Goal: Entertainment & Leisure: Consume media (video, audio)

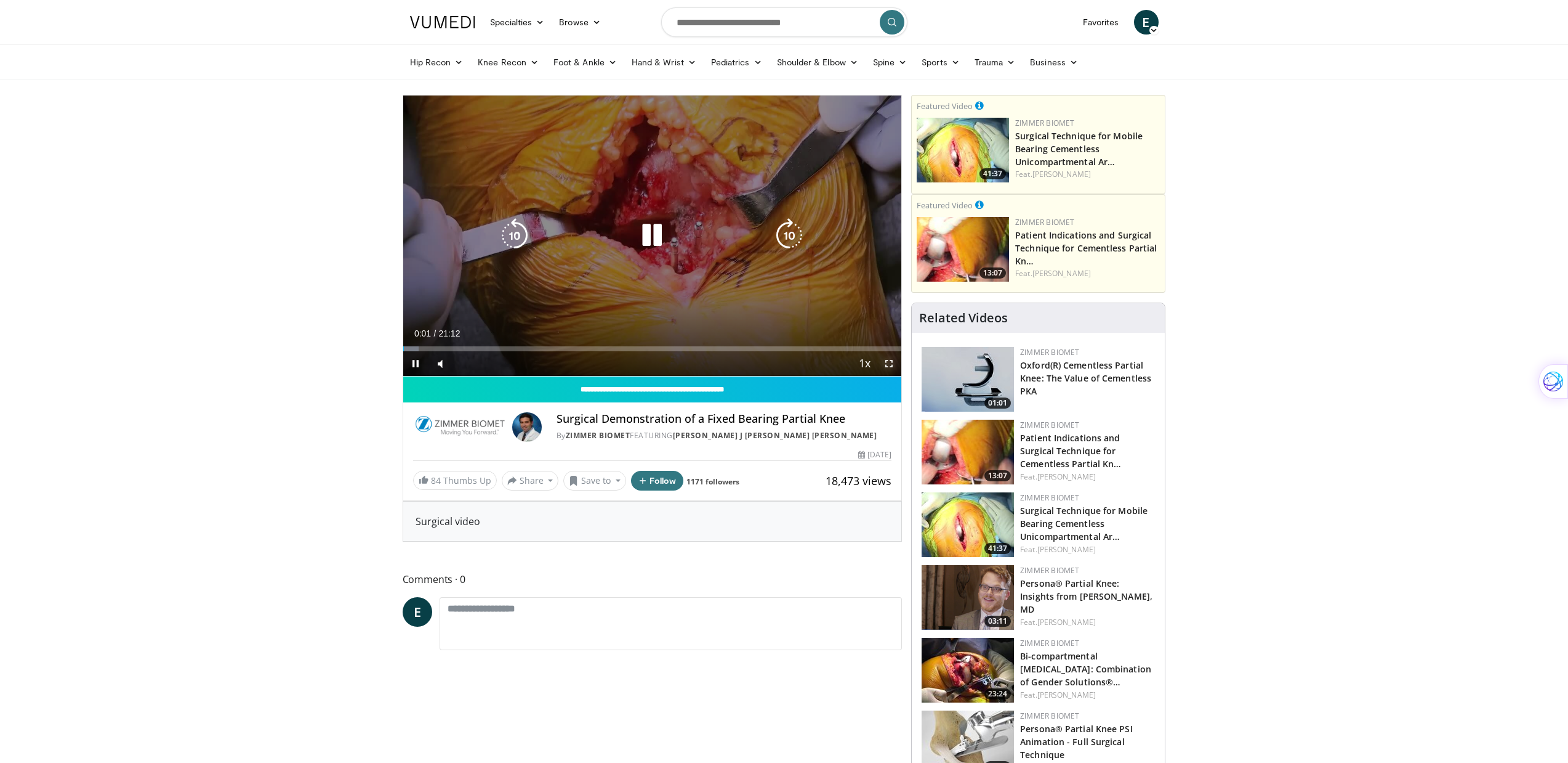
click at [886, 358] on span "Video Player" at bounding box center [889, 363] width 25 height 25
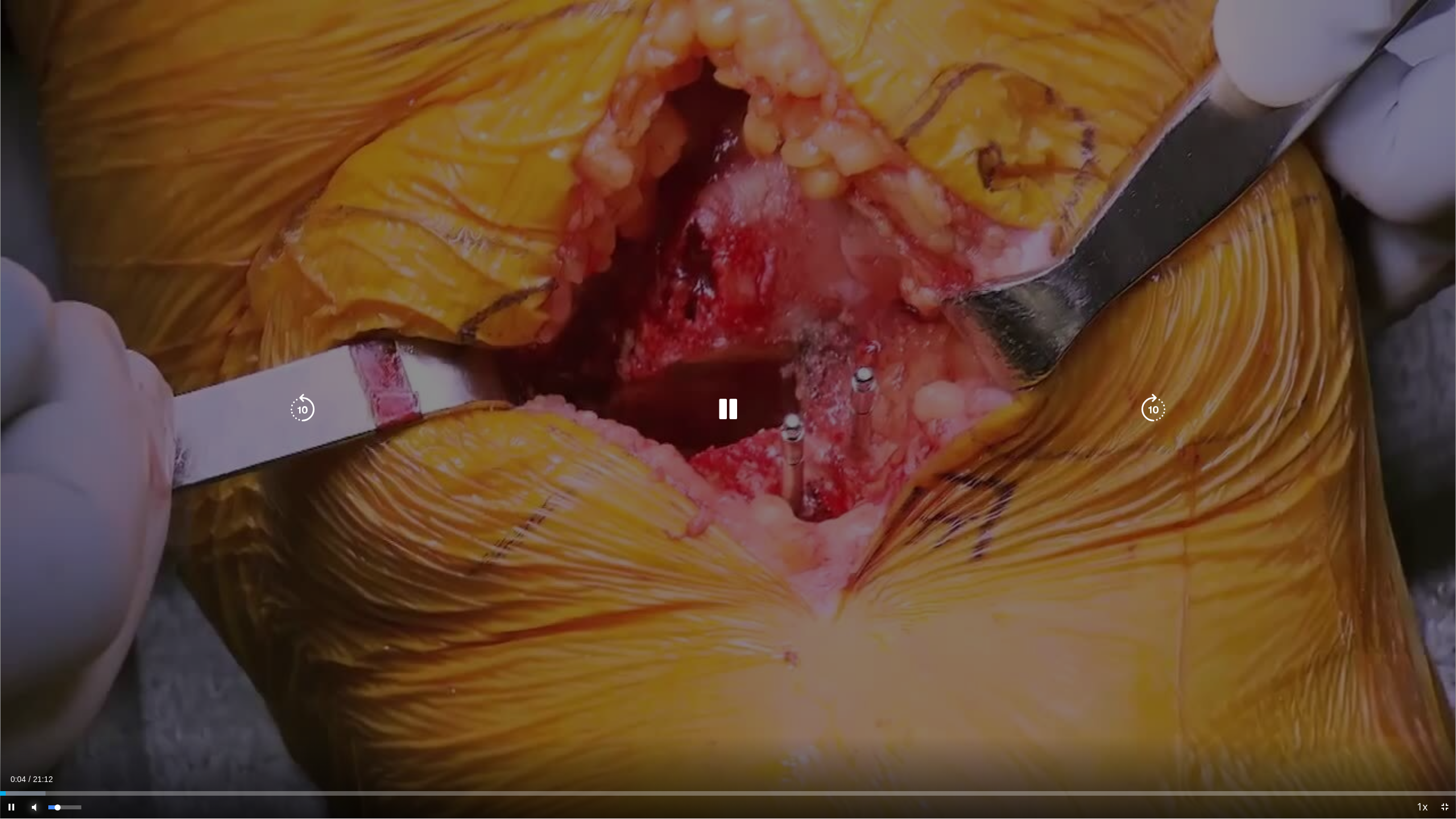
click at [34, 704] on span "Video Player" at bounding box center [34, 807] width 23 height 23
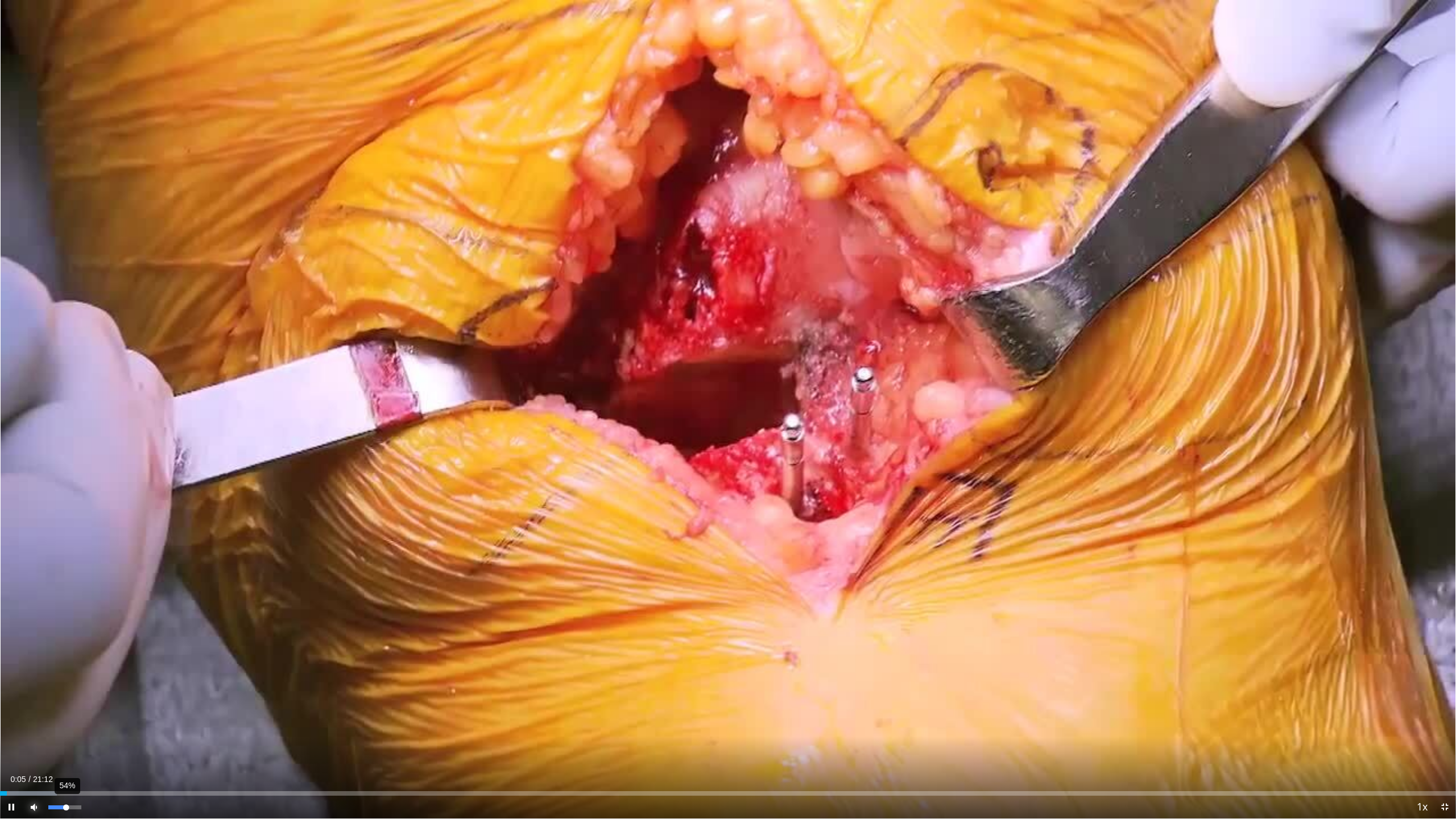
click at [66, 704] on div "54%" at bounding box center [64, 807] width 32 height 4
click at [70, 704] on div "67%" at bounding box center [64, 807] width 32 height 4
click at [76, 704] on div "88%" at bounding box center [64, 807] width 32 height 4
click at [67, 704] on div "56%" at bounding box center [64, 807] width 32 height 4
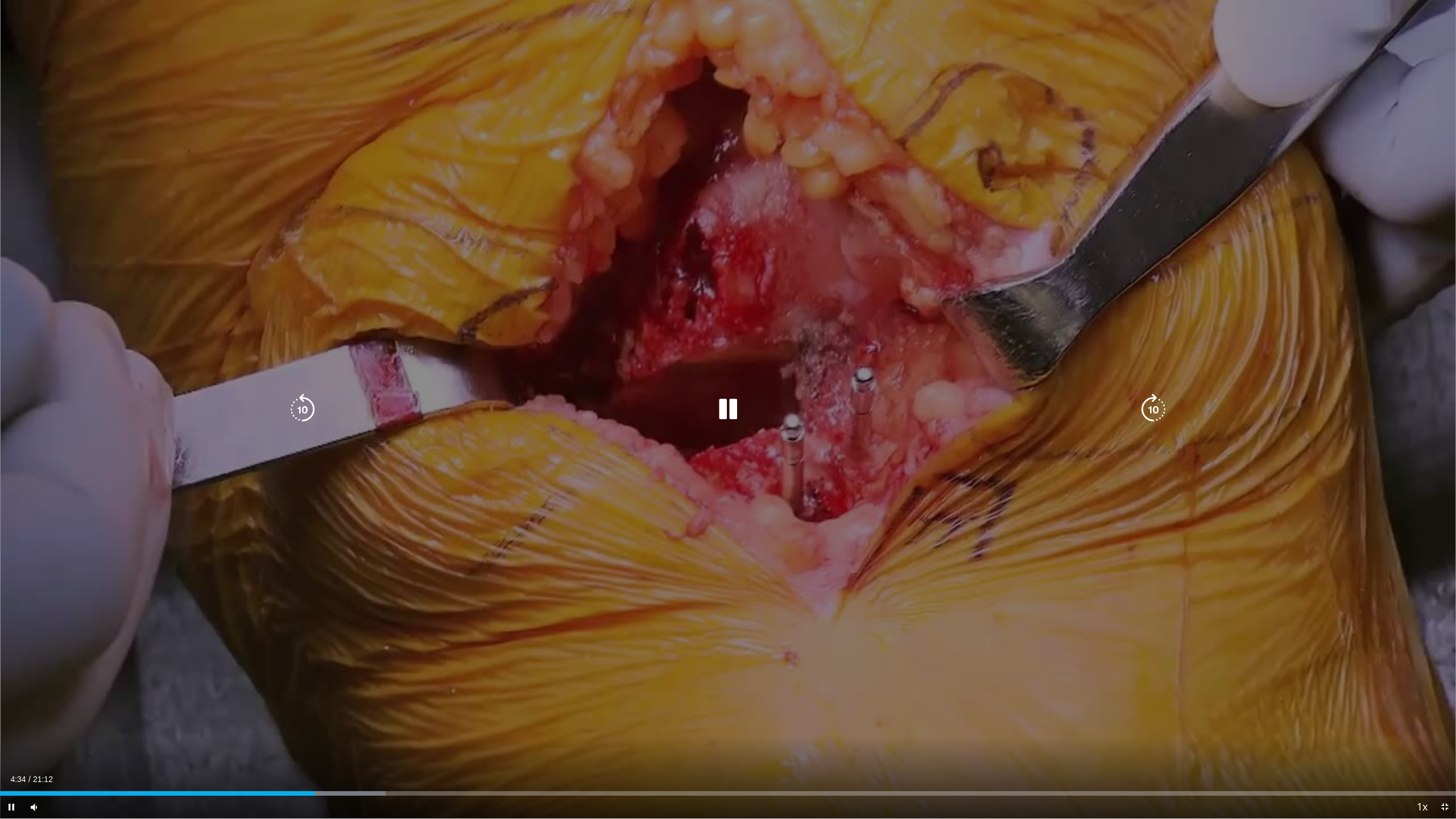
click at [730, 408] on icon "Video Player" at bounding box center [728, 410] width 32 height 32
click at [726, 410] on icon "Video Player" at bounding box center [728, 410] width 32 height 32
click at [719, 410] on icon "Video Player" at bounding box center [728, 410] width 32 height 32
click at [718, 402] on icon "Video Player" at bounding box center [728, 410] width 32 height 32
click at [724, 404] on icon "Video Player" at bounding box center [728, 410] width 32 height 32
